Goal: Task Accomplishment & Management: Use online tool/utility

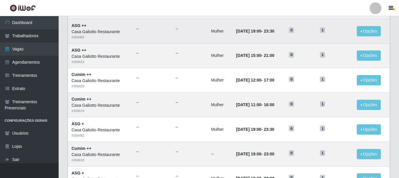
scroll to position [299, 0]
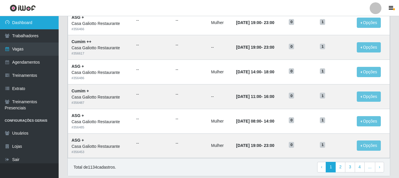
click at [36, 22] on link "Dashboard" at bounding box center [29, 22] width 59 height 13
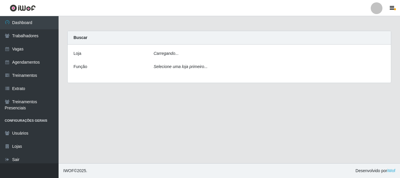
click at [182, 53] on div "Carregando..." at bounding box center [269, 54] width 241 height 8
click at [181, 55] on div "Carregando..." at bounding box center [269, 54] width 241 height 8
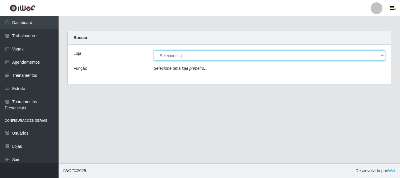
click at [182, 59] on select "[Selecione...] [GEOGRAPHIC_DATA]" at bounding box center [270, 55] width 232 height 10
select select "279"
click at [154, 50] on select "[Selecione...] [GEOGRAPHIC_DATA]" at bounding box center [270, 55] width 232 height 10
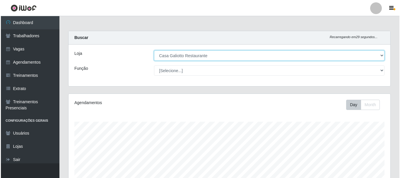
scroll to position [133, 0]
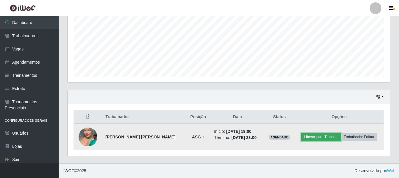
click at [321, 138] on button "Liberar para Trabalho" at bounding box center [321, 137] width 40 height 8
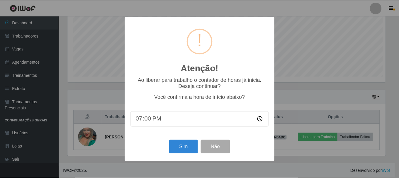
scroll to position [122, 319]
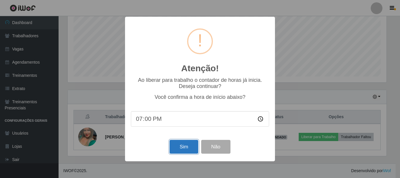
click at [187, 150] on button "Sim" at bounding box center [184, 147] width 28 height 14
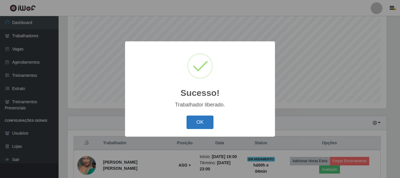
click at [192, 123] on button "OK" at bounding box center [200, 122] width 27 height 14
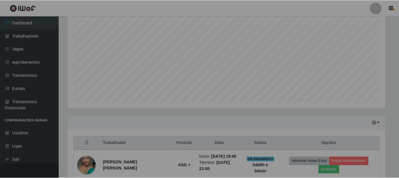
scroll to position [122, 322]
click at [192, 123] on div "Hoje 1 dia 3 dias 1 Semana Não encerrados" at bounding box center [227, 123] width 318 height 14
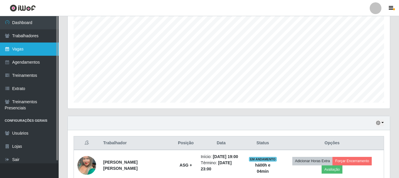
click at [25, 52] on link "Vagas" at bounding box center [29, 48] width 59 height 13
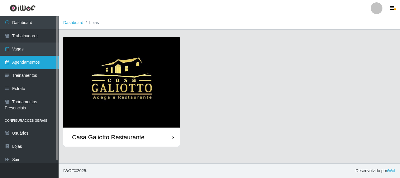
click at [36, 61] on link "Agendamentos" at bounding box center [29, 62] width 59 height 13
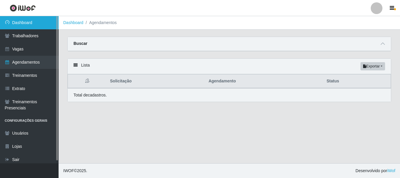
click at [54, 19] on link "Dashboard" at bounding box center [29, 22] width 59 height 13
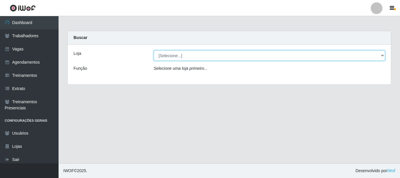
click at [305, 58] on select "[Selecione...] [GEOGRAPHIC_DATA]" at bounding box center [270, 55] width 232 height 10
select select "279"
click at [154, 50] on select "[Selecione...] [GEOGRAPHIC_DATA]" at bounding box center [270, 55] width 232 height 10
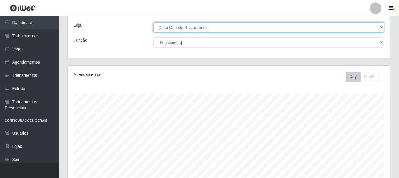
scroll to position [133, 0]
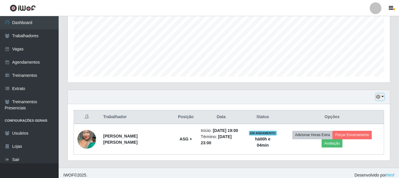
click at [382, 98] on button "button" at bounding box center [380, 96] width 8 height 7
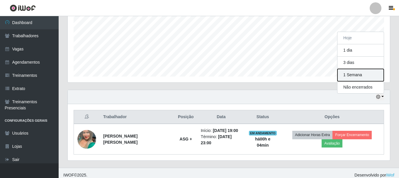
click at [353, 73] on button "1 Semana" at bounding box center [360, 75] width 46 height 12
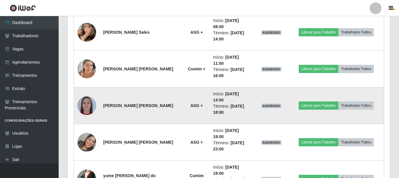
scroll to position [250, 0]
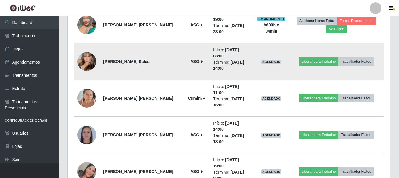
click at [91, 55] on img at bounding box center [86, 62] width 19 height 26
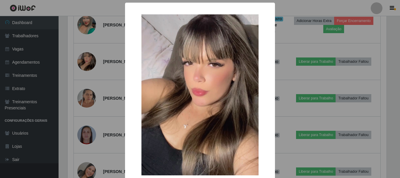
click at [282, 86] on div "× OK Cancel" at bounding box center [200, 89] width 400 height 178
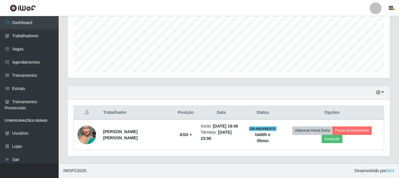
scroll to position [133, 0]
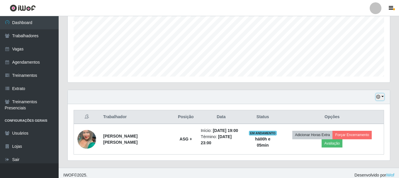
click at [382, 96] on button "button" at bounding box center [380, 96] width 8 height 7
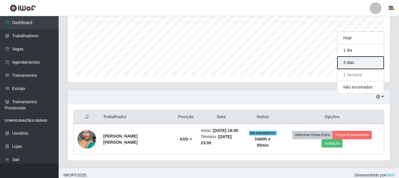
click at [351, 65] on button "3 dias" at bounding box center [360, 63] width 46 height 12
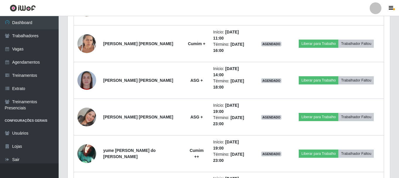
scroll to position [309, 0]
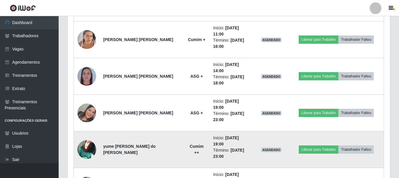
click at [80, 140] on img at bounding box center [86, 149] width 19 height 19
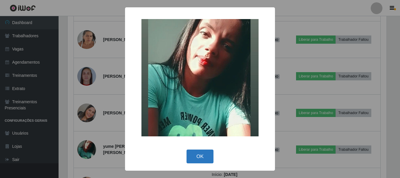
click at [199, 151] on button "OK" at bounding box center [200, 156] width 27 height 14
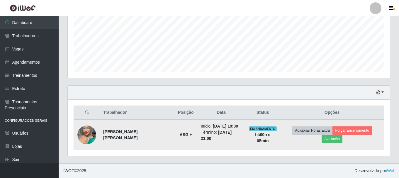
scroll to position [133, 0]
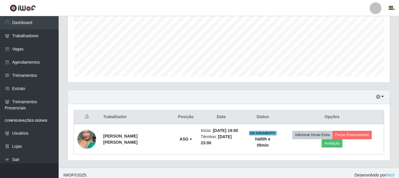
click at [384, 98] on div "Hoje 1 dia 3 dias 1 Semana Não encerrados" at bounding box center [229, 97] width 322 height 14
click at [385, 96] on div "Hoje 1 dia 3 dias 1 Semana Não encerrados" at bounding box center [229, 97] width 322 height 14
click at [383, 95] on button "button" at bounding box center [380, 96] width 8 height 7
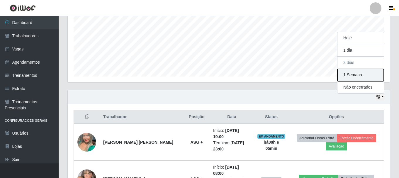
click at [358, 71] on button "1 Semana" at bounding box center [360, 75] width 46 height 12
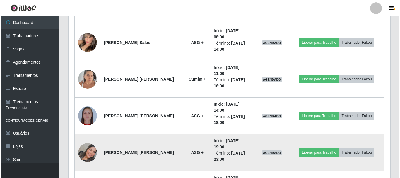
scroll to position [279, 0]
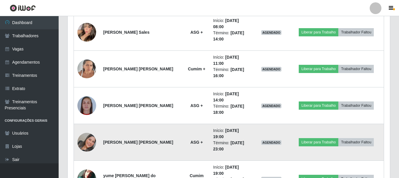
click at [93, 133] on img at bounding box center [86, 142] width 19 height 19
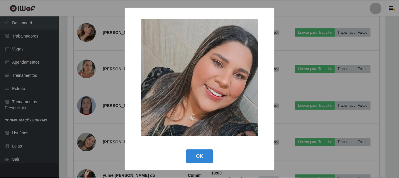
scroll to position [122, 319]
click at [95, 104] on div "× OK Cancel" at bounding box center [200, 89] width 400 height 178
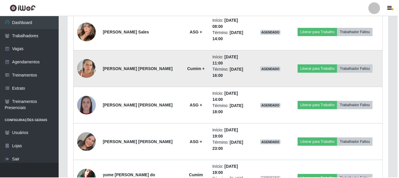
scroll to position [122, 322]
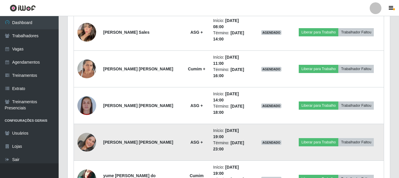
click at [91, 133] on img at bounding box center [86, 142] width 19 height 19
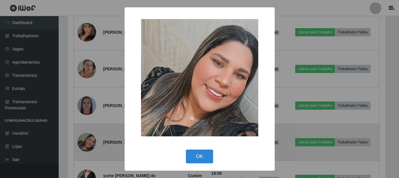
scroll to position [122, 319]
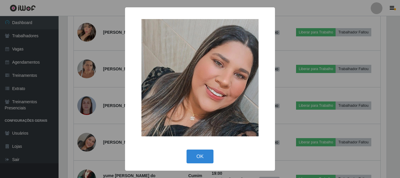
click at [96, 111] on div "× OK Cancel" at bounding box center [200, 89] width 400 height 178
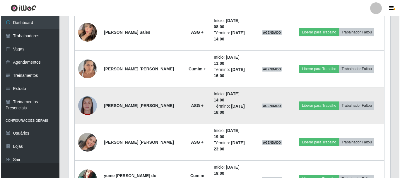
scroll to position [122, 322]
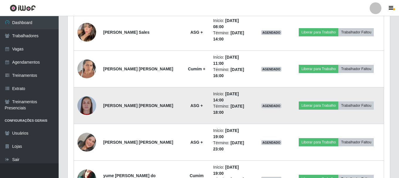
click at [93, 96] on img at bounding box center [86, 105] width 19 height 19
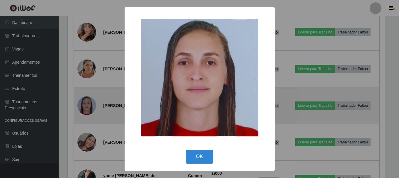
scroll to position [122, 319]
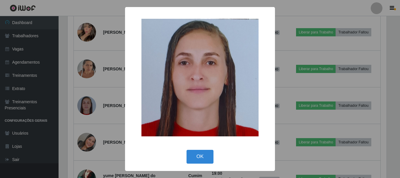
click at [94, 93] on div "× OK Cancel" at bounding box center [200, 89] width 400 height 178
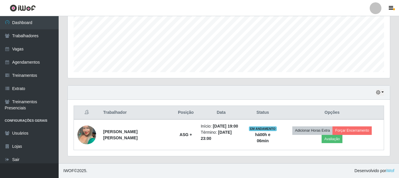
scroll to position [133, 0]
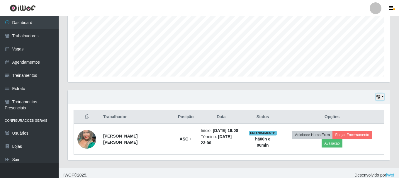
click at [382, 98] on button "button" at bounding box center [380, 96] width 8 height 7
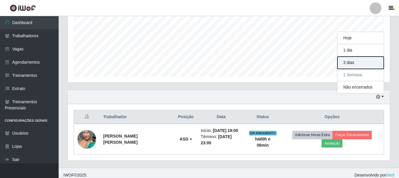
click at [359, 64] on button "3 dias" at bounding box center [360, 63] width 46 height 12
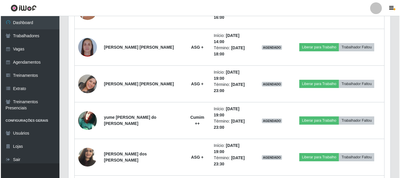
scroll to position [338, 0]
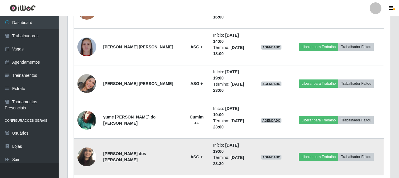
click at [81, 144] on img at bounding box center [86, 156] width 19 height 25
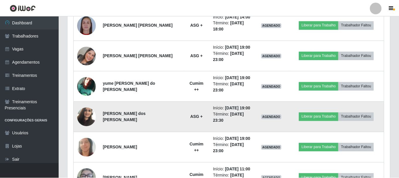
scroll to position [122, 319]
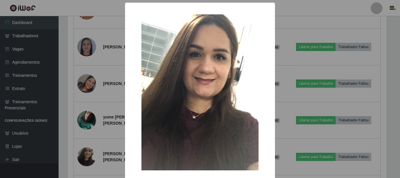
click at [89, 103] on div "× OK Cancel" at bounding box center [200, 89] width 400 height 178
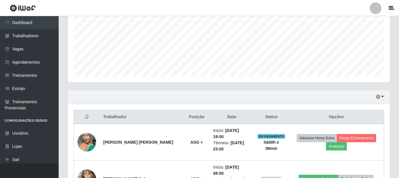
scroll to position [426, 0]
